Goal: Task Accomplishment & Management: Manage account settings

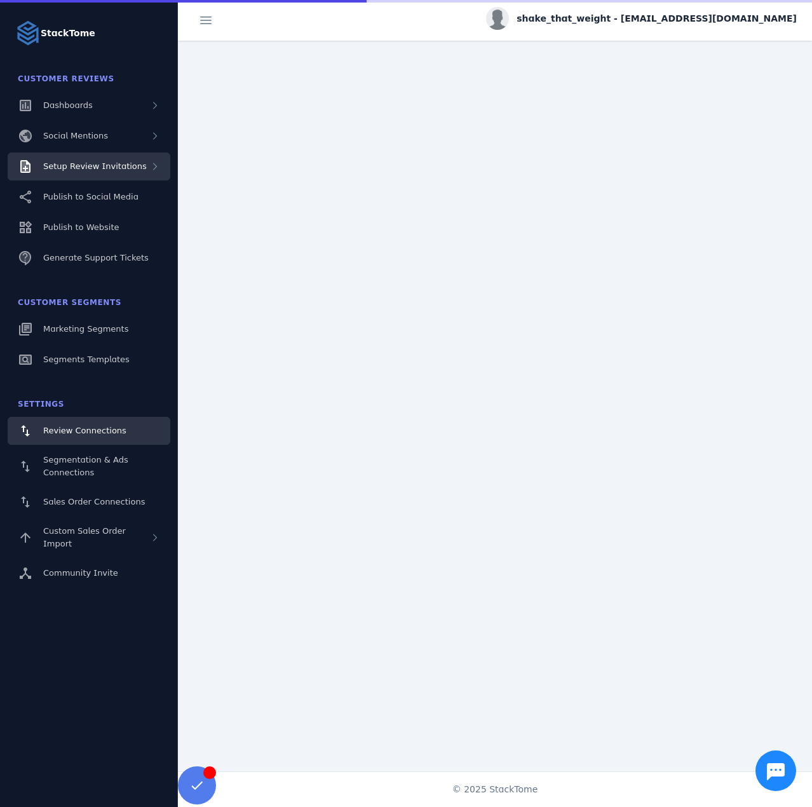
click at [102, 157] on div "Setup Review Invitations" at bounding box center [89, 167] width 163 height 28
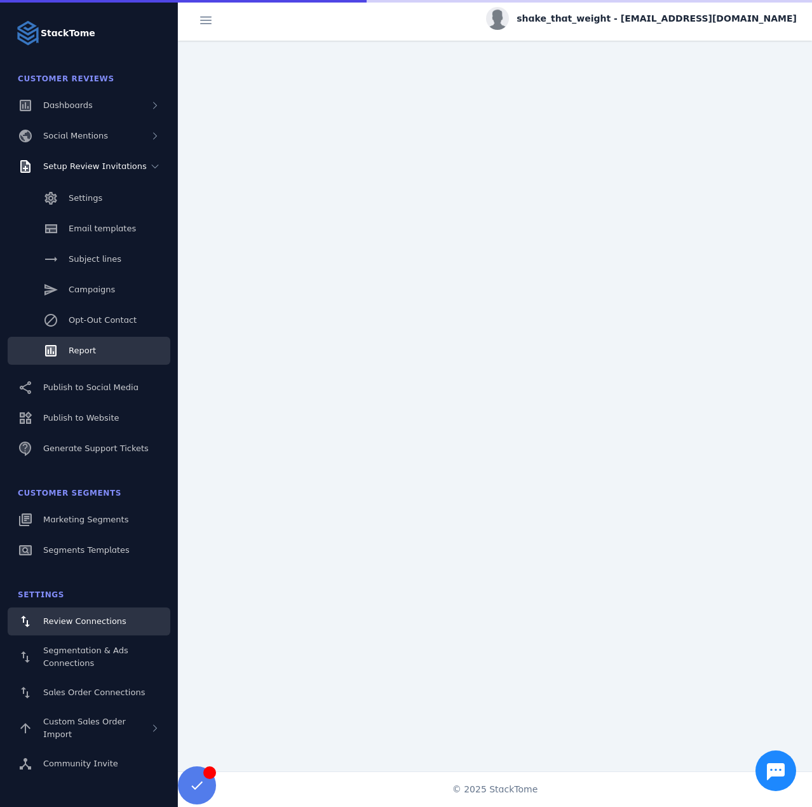
click at [89, 339] on link "Report" at bounding box center [89, 351] width 163 height 28
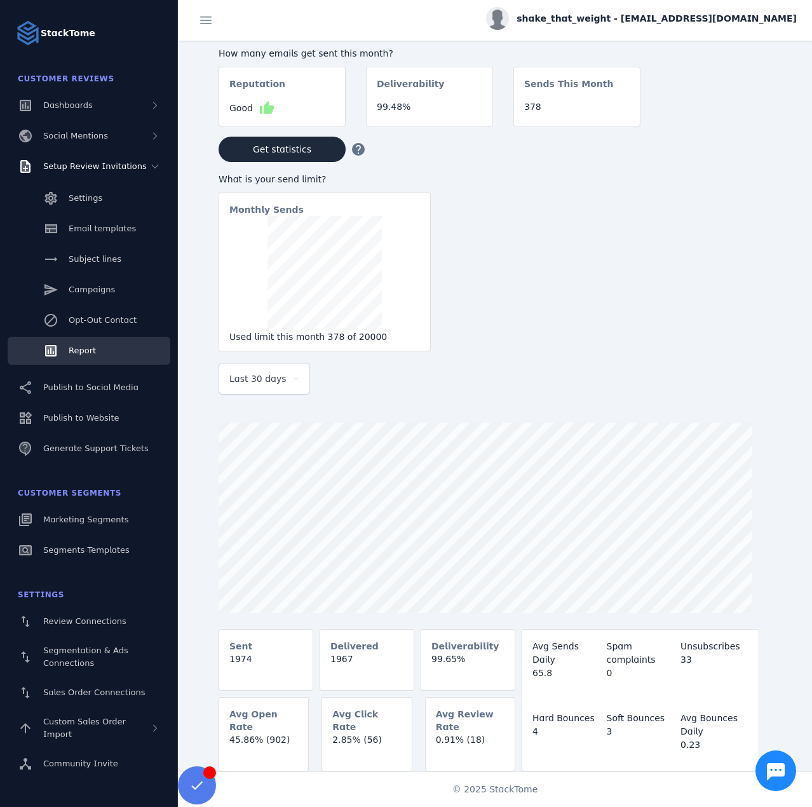
click at [269, 383] on span "Last 30 days" at bounding box center [257, 378] width 57 height 15
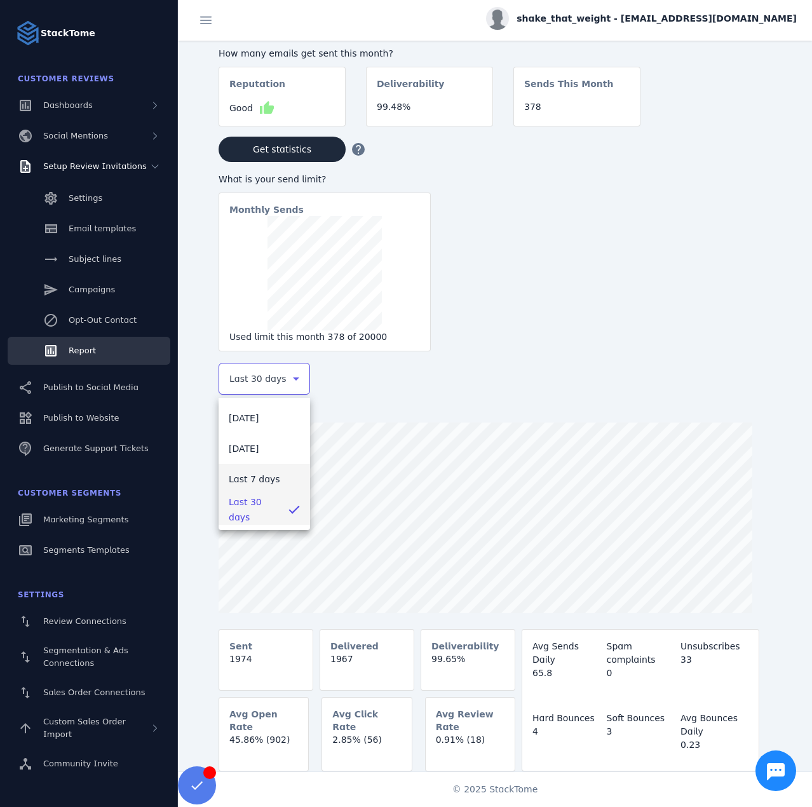
click at [258, 482] on span "Last 7 days" at bounding box center [254, 479] width 51 height 15
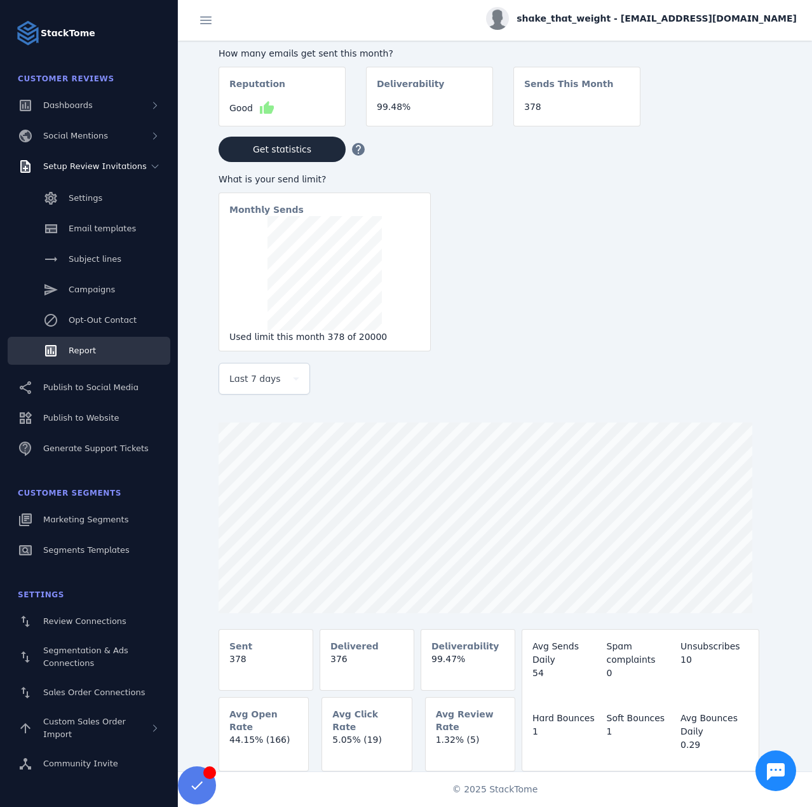
click at [676, 13] on span "shake_that_weight - [EMAIL_ADDRESS][DOMAIN_NAME]" at bounding box center [657, 18] width 280 height 13
click at [743, 126] on span "Sign out" at bounding box center [757, 122] width 37 height 15
